Goal: Task Accomplishment & Management: Use online tool/utility

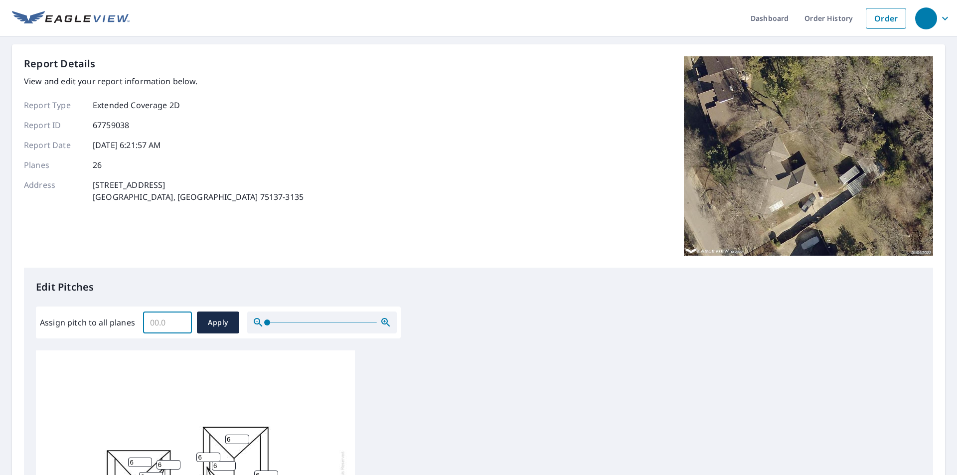
click at [171, 322] on input "Assign pitch to all planes" at bounding box center [167, 322] width 49 height 28
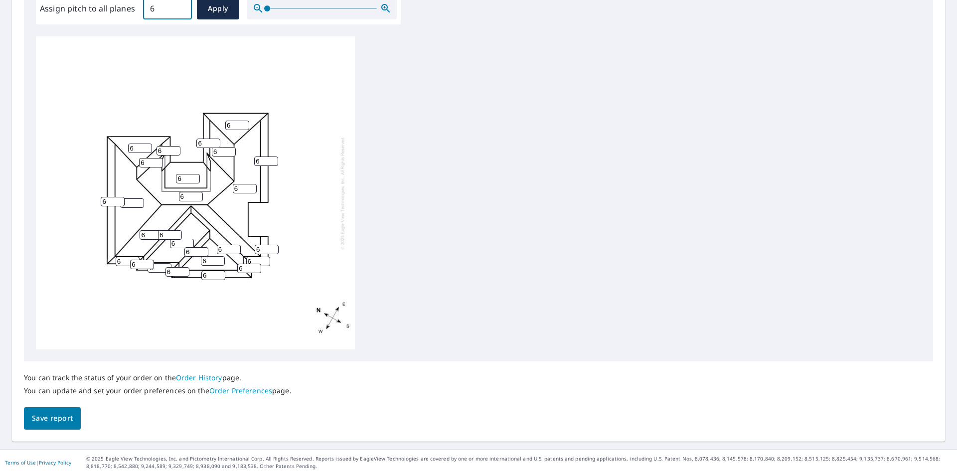
type input "6"
drag, startPoint x: 50, startPoint y: 416, endPoint x: 305, endPoint y: 368, distance: 259.2
click at [50, 416] on span "Save report" at bounding box center [52, 418] width 41 height 12
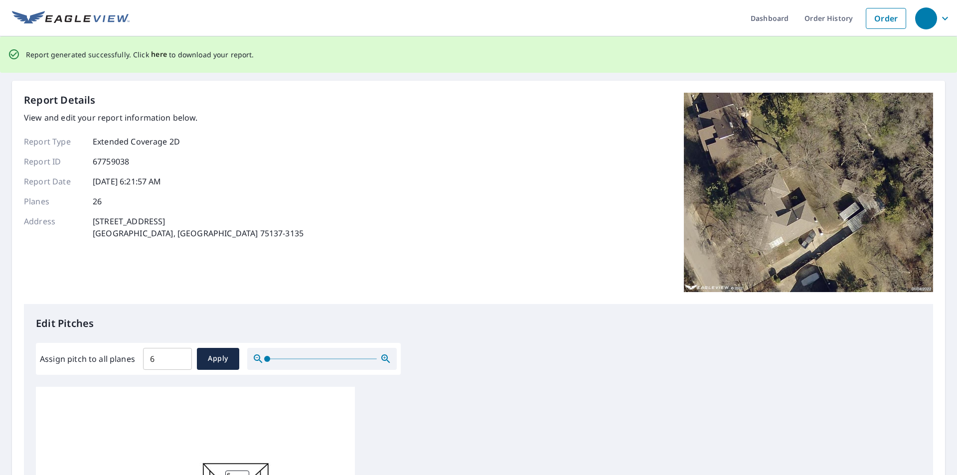
click at [151, 54] on span "here" at bounding box center [159, 54] width 16 height 12
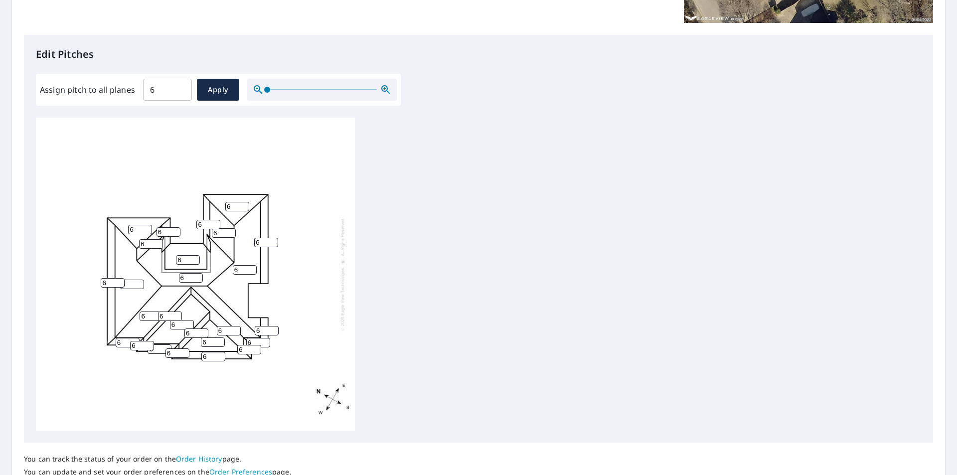
scroll to position [249, 0]
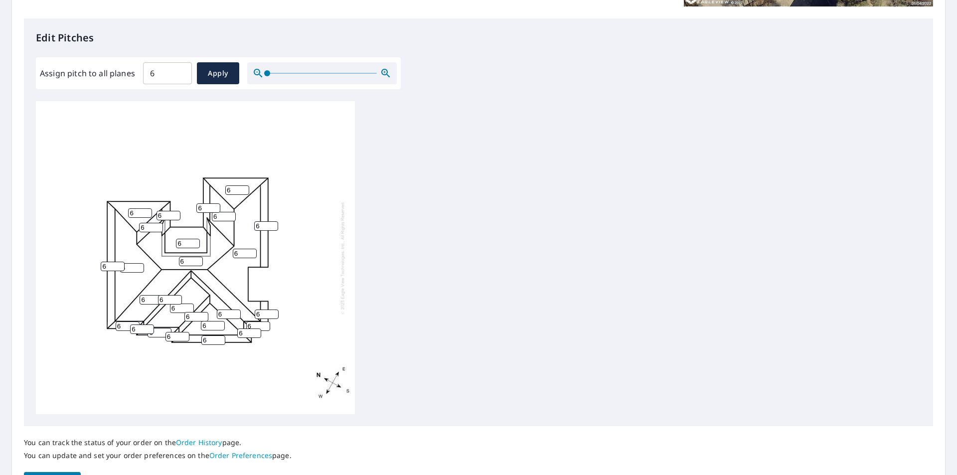
drag, startPoint x: 344, startPoint y: 204, endPoint x: 350, endPoint y: 306, distance: 102.8
click at [350, 306] on div "6 6 6 6 6 6 6 6 6 6 6 6 6 6 6 6 6 6 6 6 6 6 6 6 6 6" at bounding box center [195, 257] width 319 height 313
drag, startPoint x: 40, startPoint y: 73, endPoint x: 134, endPoint y: 83, distance: 93.7
click at [134, 83] on div "Assign pitch to all planes 6 ​ Apply" at bounding box center [218, 73] width 357 height 22
click at [621, 227] on div "6 6 6 6 6 6 6 6 6 6 6 6 6 6 6 6 6 6 6 6 6 6 6 6 6 6" at bounding box center [478, 257] width 885 height 313
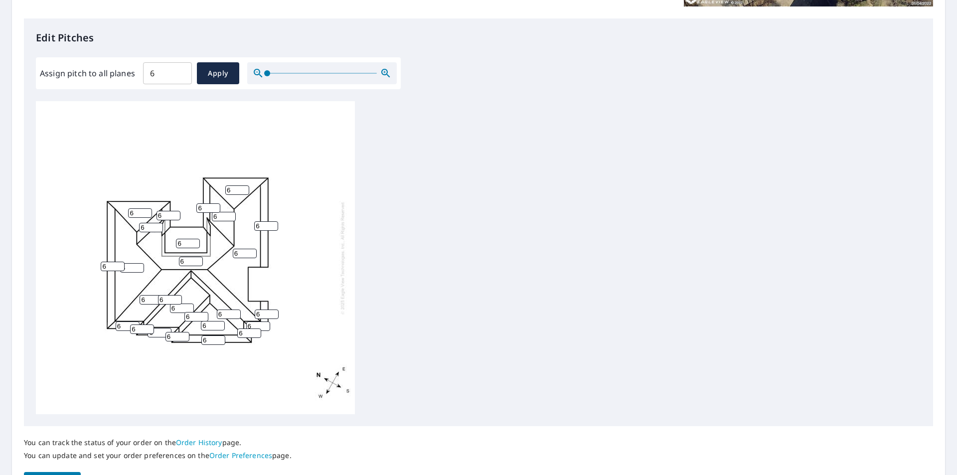
click at [515, 232] on div "6 6 6 6 6 6 6 6 6 6 6 6 6 6 6 6 6 6 6 6 6 6 6 6 6 6" at bounding box center [478, 257] width 885 height 313
drag, startPoint x: 172, startPoint y: 75, endPoint x: 121, endPoint y: 72, distance: 51.4
click at [121, 72] on div "Assign pitch to all planes 6 ​ Apply" at bounding box center [218, 73] width 357 height 22
